Goal: Information Seeking & Learning: Learn about a topic

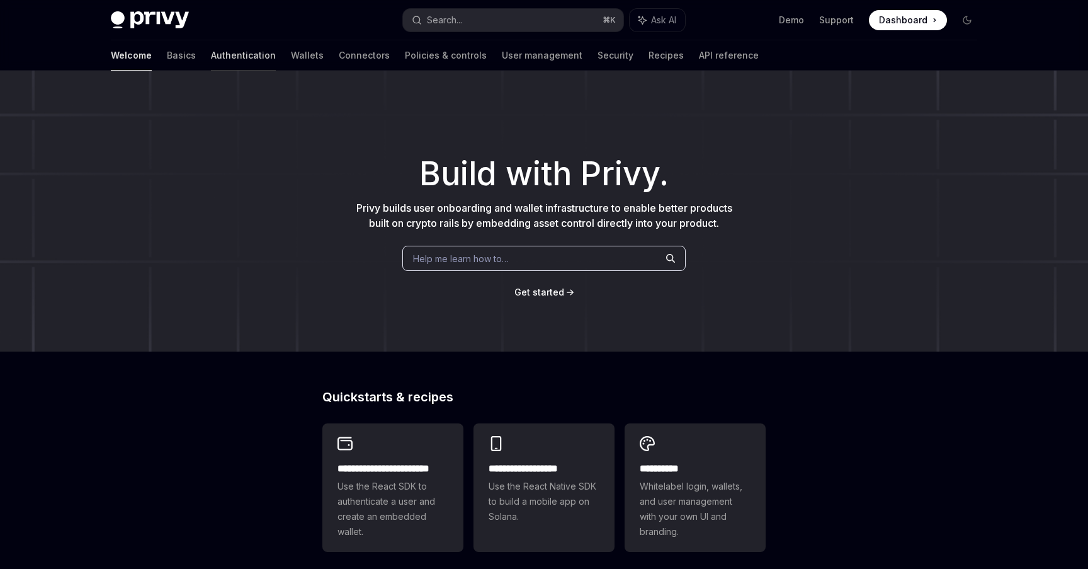
click at [211, 52] on link "Authentication" at bounding box center [243, 55] width 65 height 30
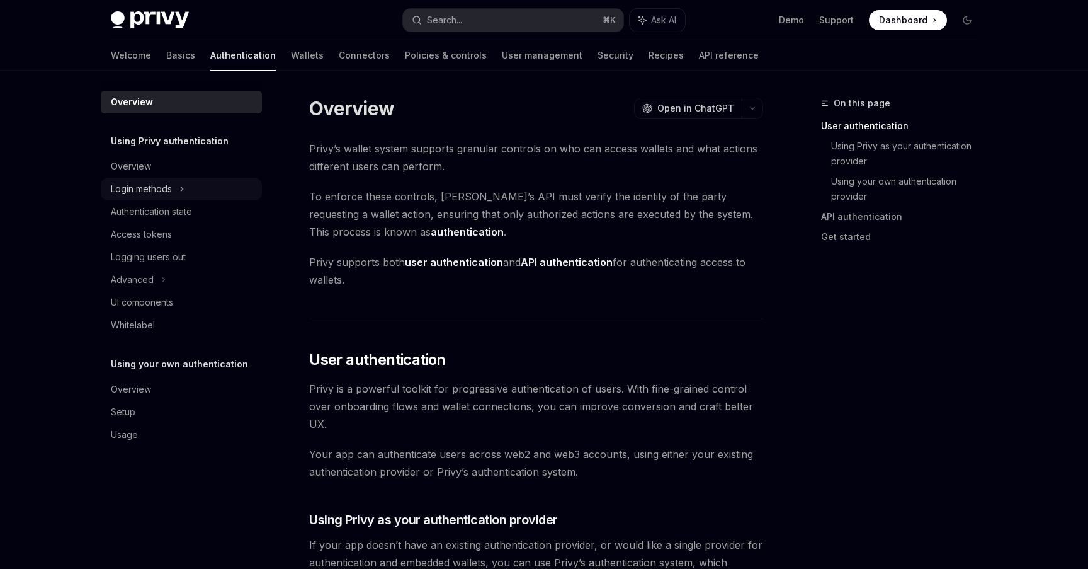
click at [184, 188] on icon at bounding box center [181, 188] width 5 height 15
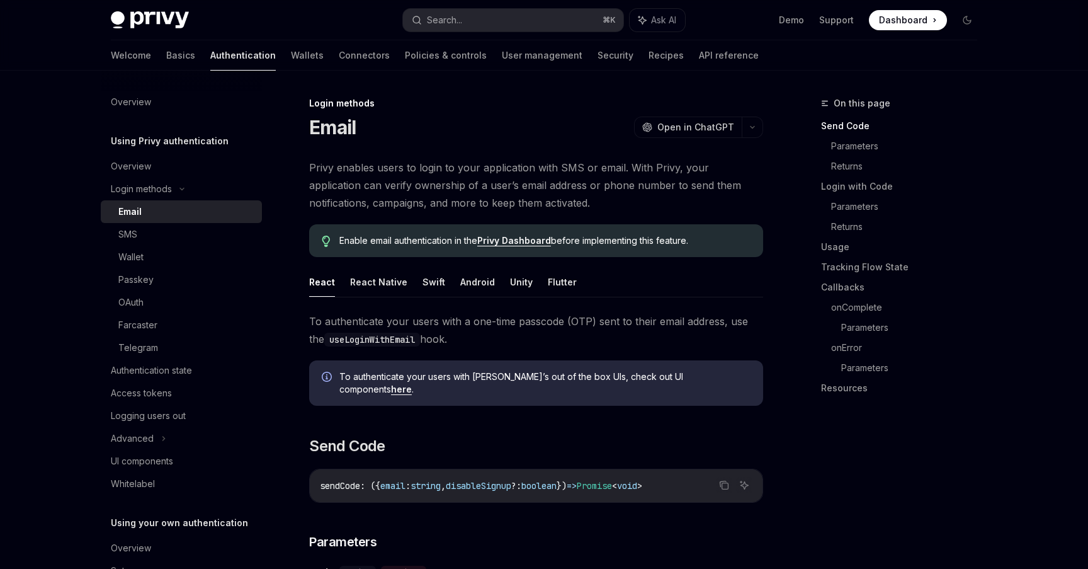
click at [139, 210] on div "Email" at bounding box center [129, 211] width 23 height 15
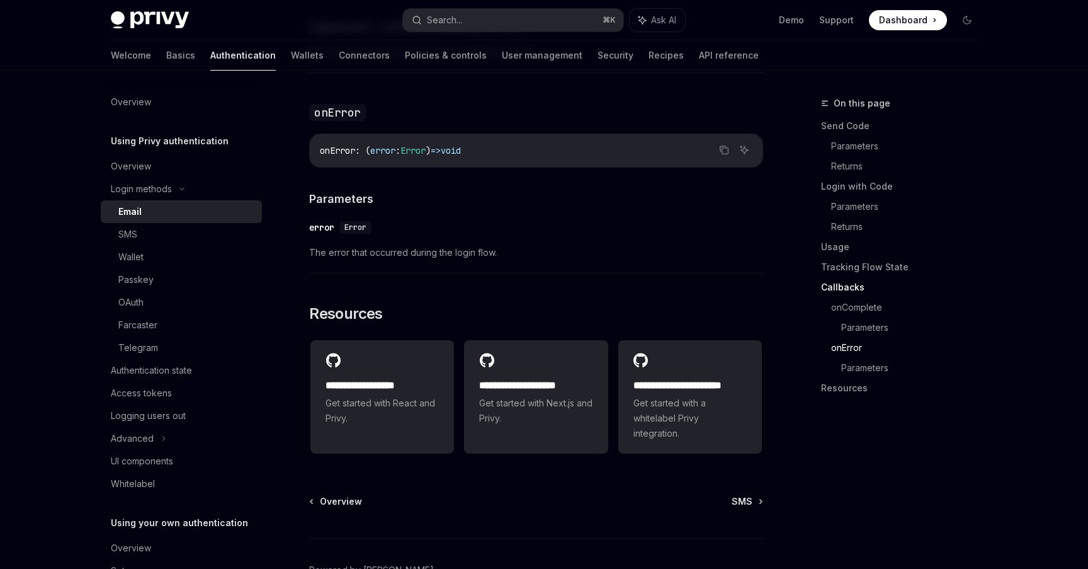
scroll to position [2512, 0]
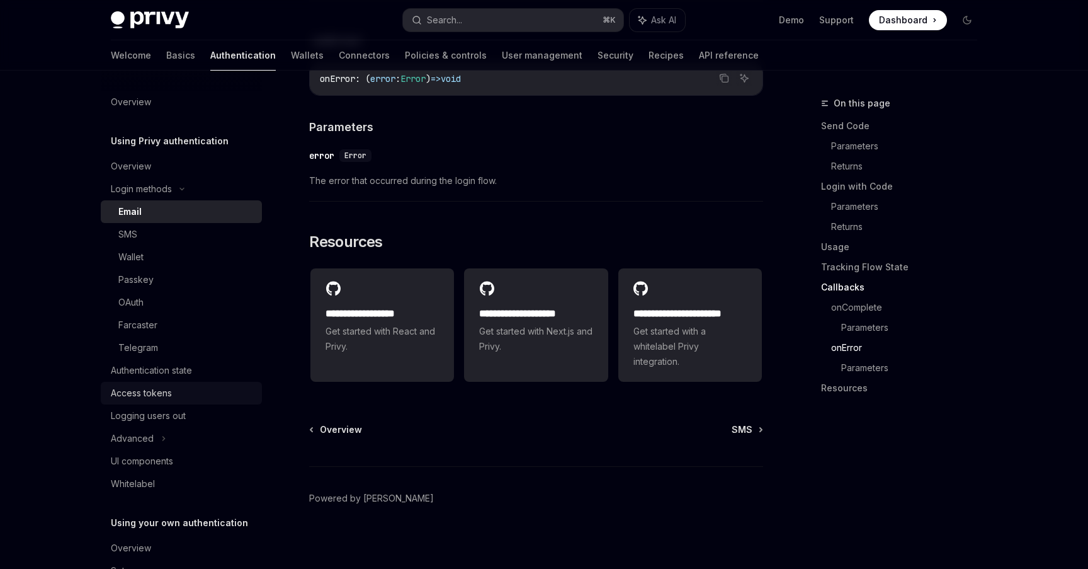
click at [135, 389] on div "Access tokens" at bounding box center [141, 392] width 61 height 15
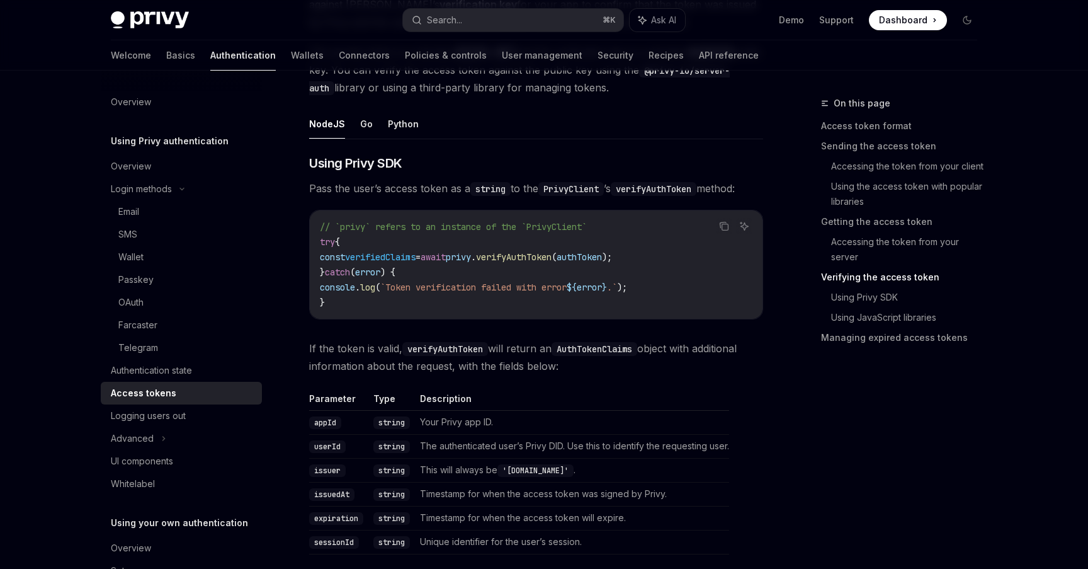
scroll to position [1880, 0]
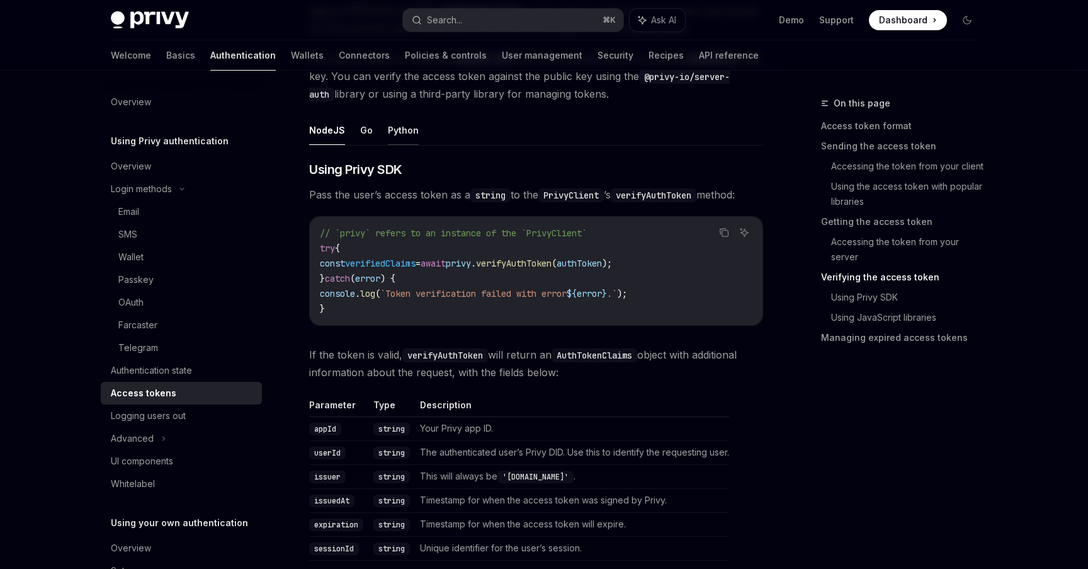
click at [389, 135] on button "Python" at bounding box center [403, 130] width 31 height 30
type textarea "*"
